Goal: Find contact information: Find contact information

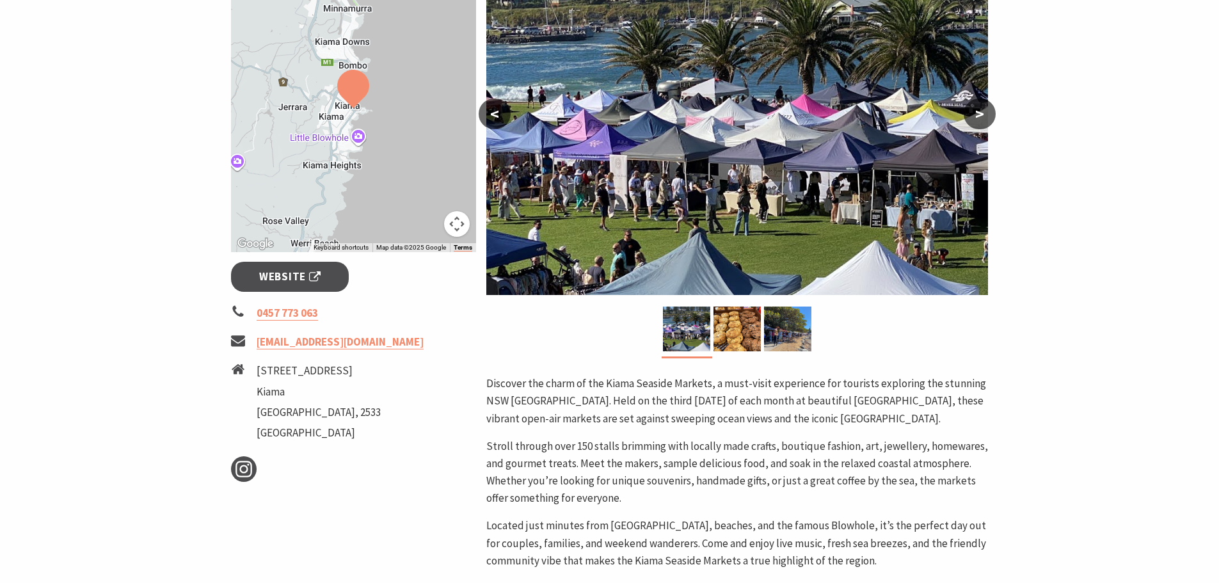
scroll to position [256, 0]
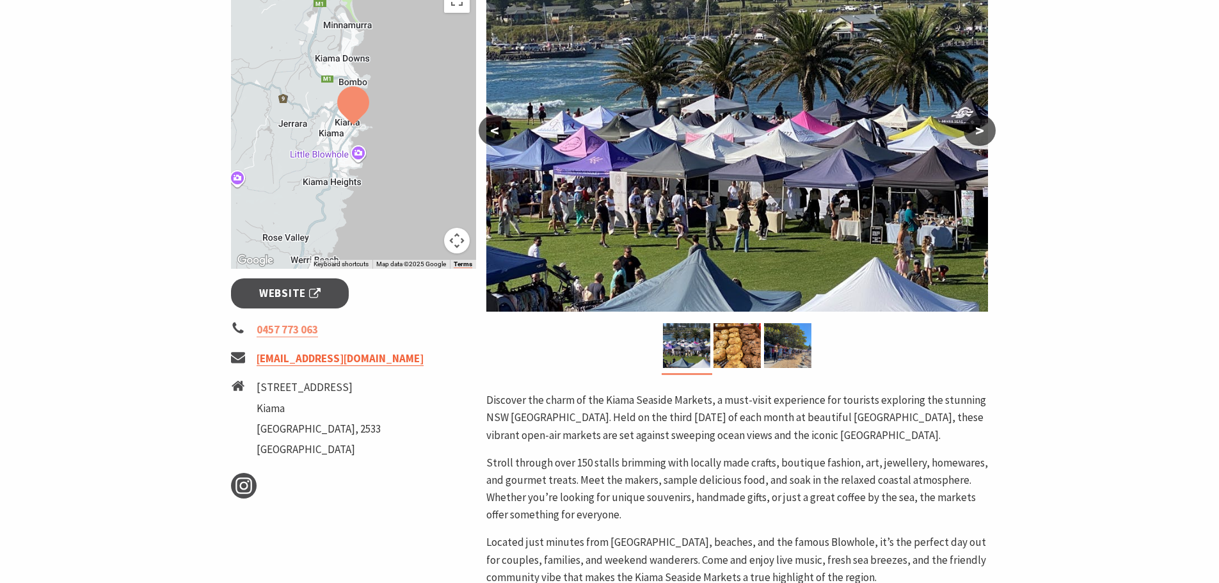
click at [390, 366] on link "[EMAIL_ADDRESS][DOMAIN_NAME]" at bounding box center [339, 358] width 167 height 15
click at [1084, 271] on section "Home Events Markets Kiama Seaside Markets Kiama Seaside Markets Event Dates: [D…" at bounding box center [609, 304] width 1219 height 983
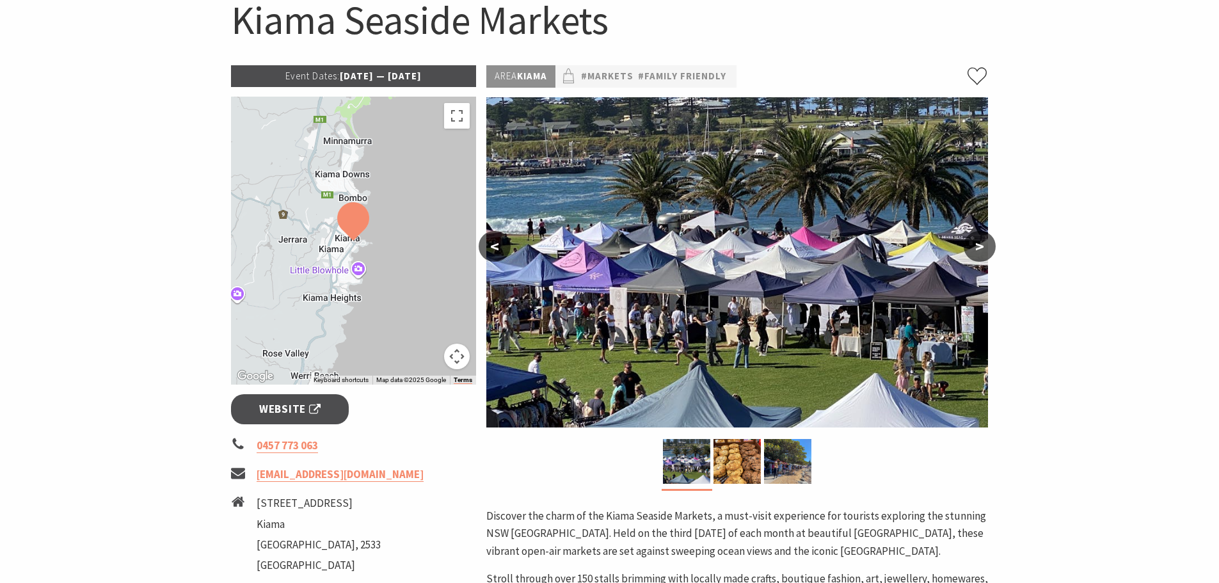
scroll to position [0, 0]
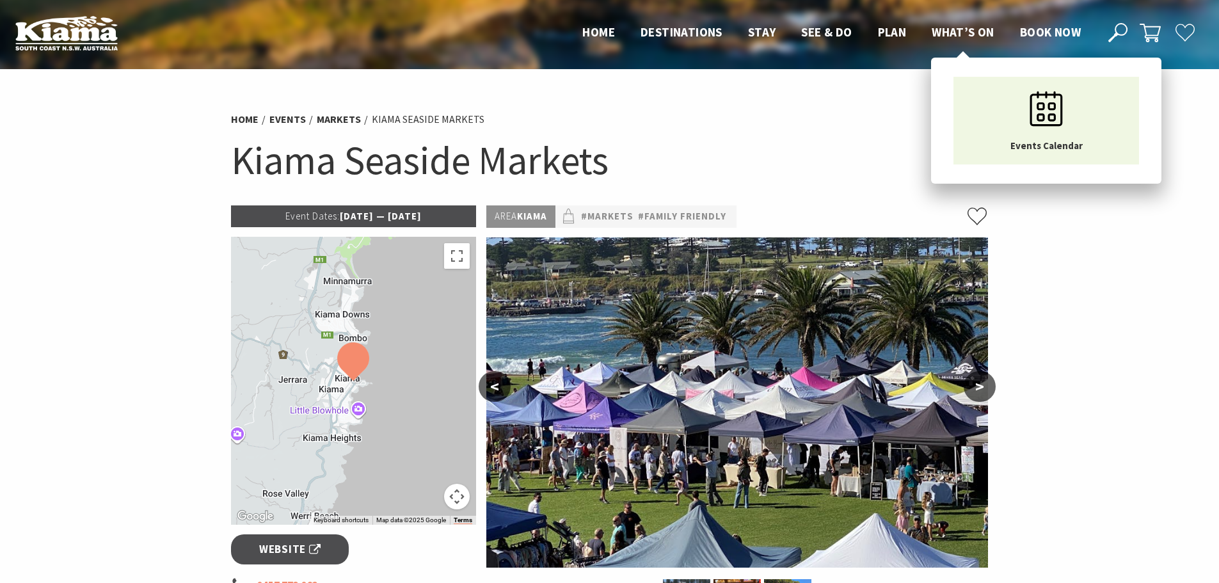
click at [968, 29] on span "What’s On" at bounding box center [962, 31] width 63 height 15
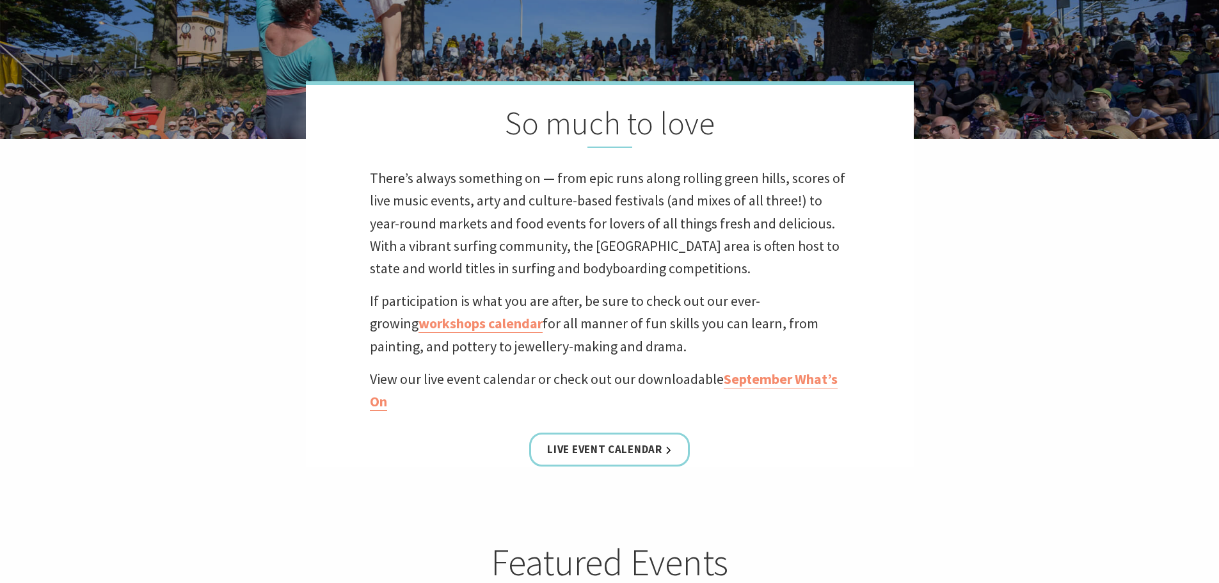
scroll to position [320, 0]
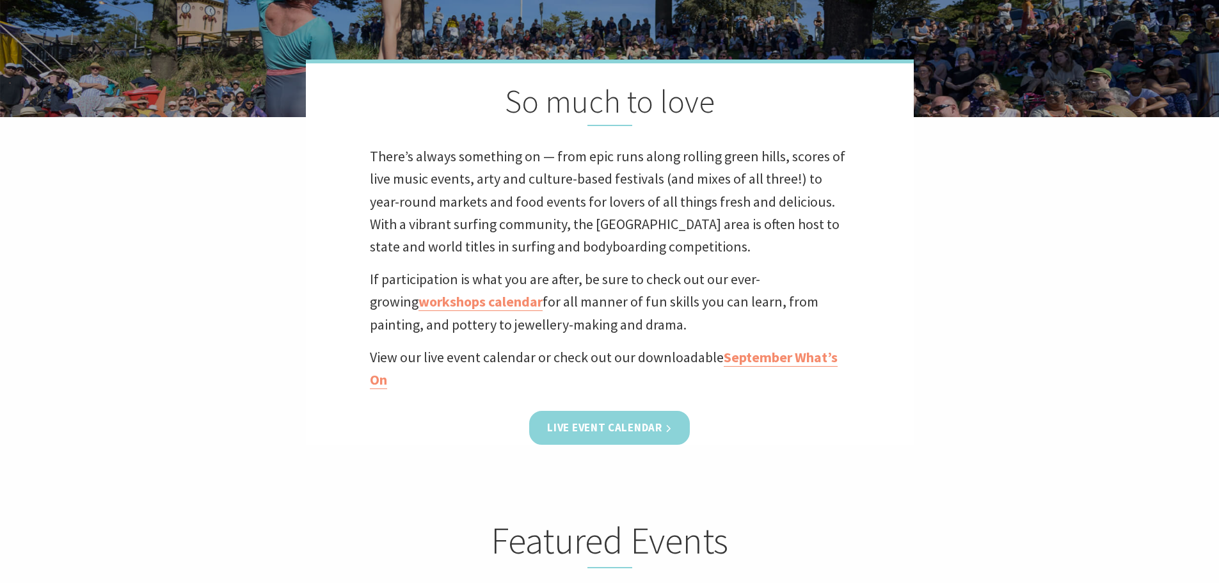
click at [627, 420] on link "Live Event Calendar" at bounding box center [609, 428] width 160 height 34
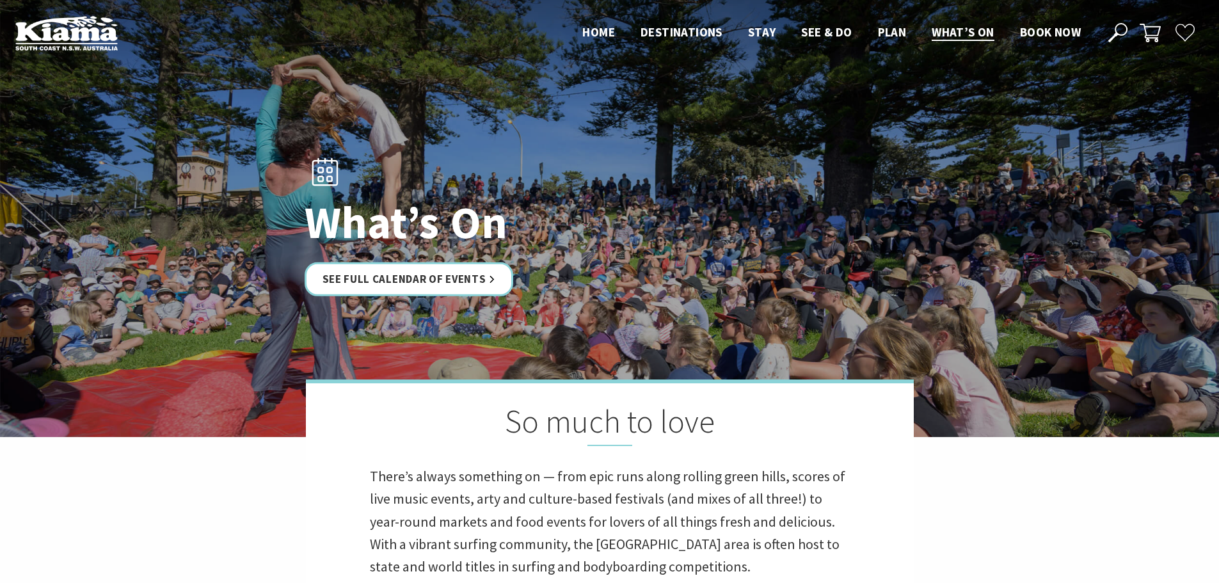
scroll to position [320, 0]
